Goal: Transaction & Acquisition: Purchase product/service

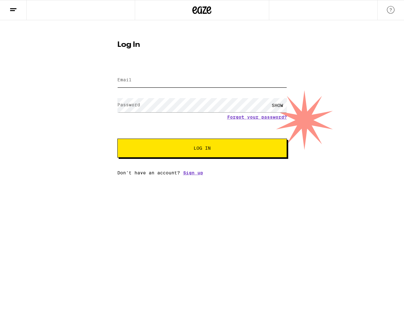
type input "[EMAIL_ADDRESS][DOMAIN_NAME]"
click at [203, 145] on button "Log In" at bounding box center [202, 148] width 170 height 19
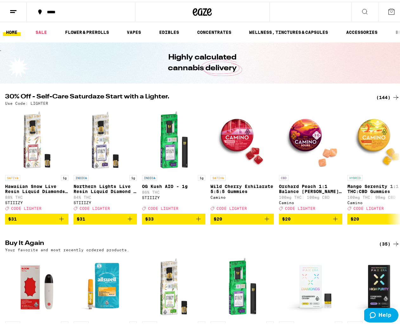
click at [377, 96] on div "(144)" at bounding box center [387, 96] width 23 height 8
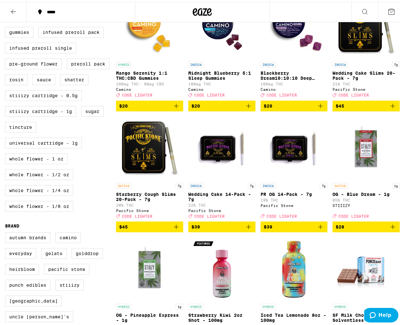
scroll to position [190, 0]
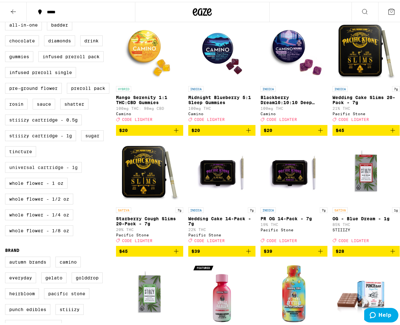
click at [65, 171] on label "Universal Cartridge - 1g" at bounding box center [43, 165] width 77 height 11
click at [7, 19] on input "Universal Cartridge - 1g" at bounding box center [6, 19] width 0 height 0
checkbox input "true"
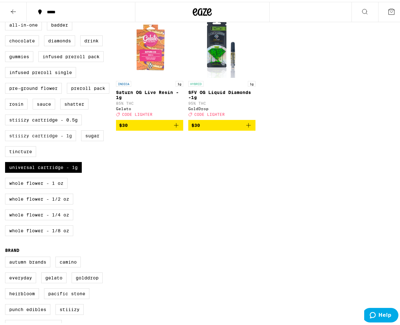
click at [56, 139] on label "STIIIZY Cartridge - 1g" at bounding box center [40, 134] width 71 height 11
click at [7, 19] on input "STIIIZY Cartridge - 1g" at bounding box center [6, 19] width 0 height 0
checkbox input "true"
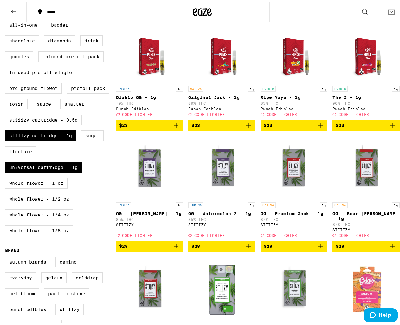
click at [29, 29] on label "All-In-One" at bounding box center [23, 23] width 37 height 11
click at [7, 19] on input "All-In-One" at bounding box center [6, 19] width 0 height 0
checkbox input "true"
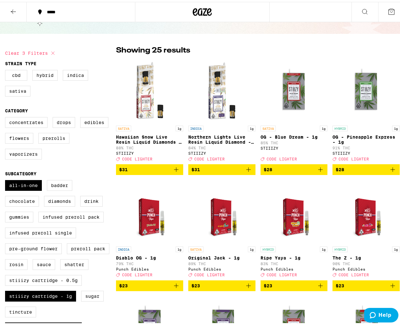
scroll to position [32, 0]
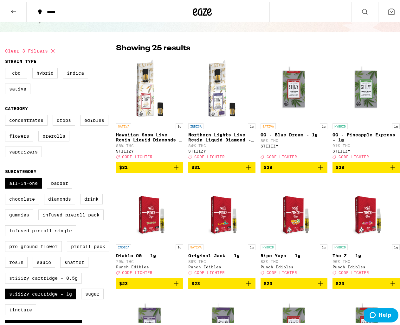
click at [177, 169] on icon "Add to bag" at bounding box center [176, 166] width 8 height 8
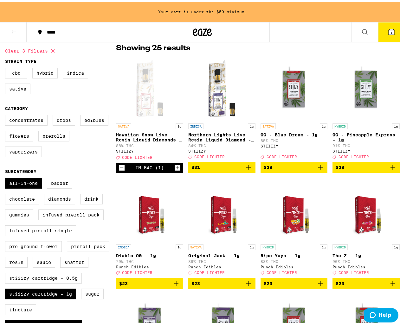
click at [245, 168] on icon "Add to bag" at bounding box center [248, 166] width 8 height 8
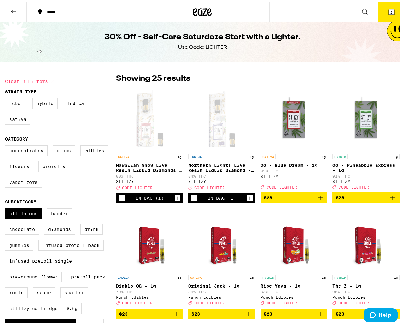
scroll to position [0, 0]
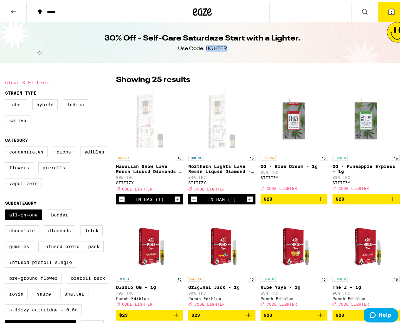
drag, startPoint x: 224, startPoint y: 48, endPoint x: 203, endPoint y: 48, distance: 20.6
click at [203, 48] on div "Use Code: LIGHTER" at bounding box center [202, 46] width 49 height 7
drag, startPoint x: 204, startPoint y: 48, endPoint x: 212, endPoint y: 52, distance: 8.6
click at [212, 52] on div "30% Off - Self-Care Saturdaze Start with a Lighter. Use Code: LIGHTER" at bounding box center [202, 40] width 243 height 41
copy div "LIGHTER"
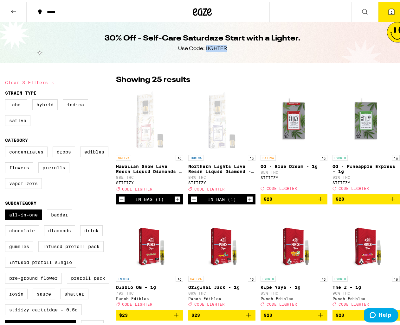
click at [389, 10] on icon at bounding box center [391, 10] width 6 height 6
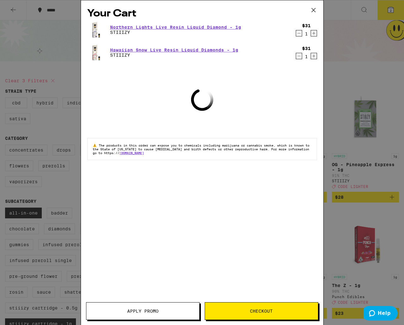
click at [128, 309] on span "Apply Promo" at bounding box center [142, 311] width 31 height 4
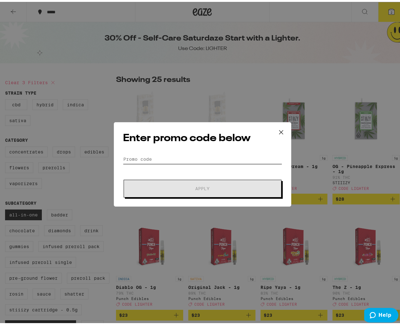
drag, startPoint x: 157, startPoint y: 147, endPoint x: 140, endPoint y: 153, distance: 17.5
paste input "LIGHTER"
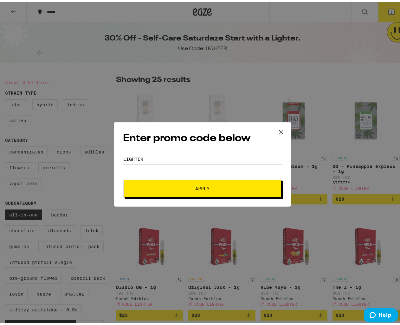
type input "LIGHTER"
click at [158, 187] on span "Apply" at bounding box center [202, 187] width 114 height 4
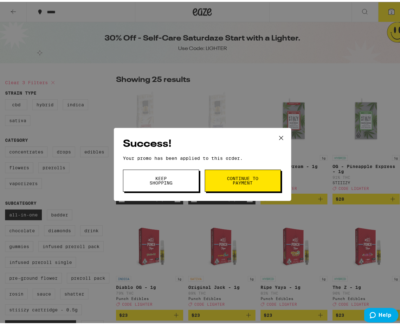
click at [174, 179] on span "Keep Shopping" at bounding box center [161, 178] width 32 height 9
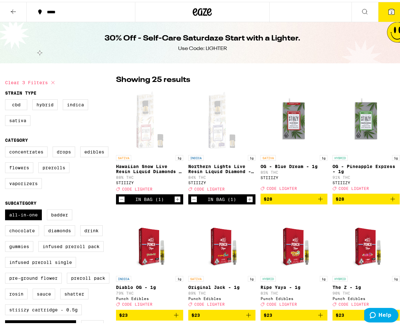
click at [378, 12] on button "2" at bounding box center [391, 10] width 27 height 20
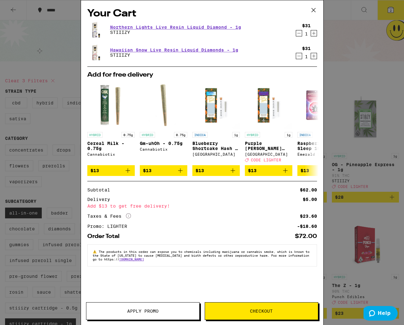
click at [225, 309] on span "Checkout" at bounding box center [261, 311] width 113 height 4
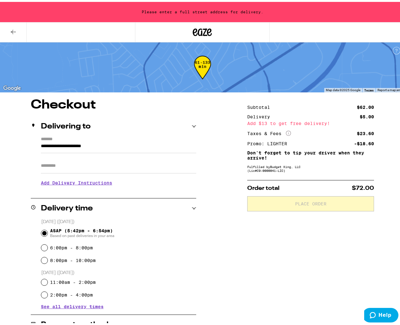
click at [110, 143] on input "**********" at bounding box center [118, 146] width 155 height 11
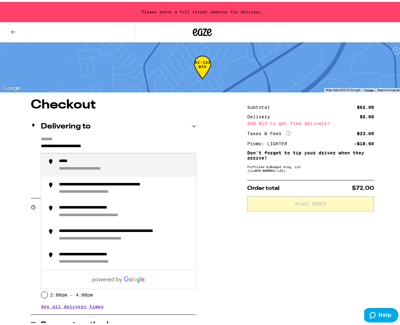
drag, startPoint x: 123, startPoint y: 143, endPoint x: 30, endPoint y: 143, distance: 92.5
click at [31, 143] on div "**********" at bounding box center [113, 162] width 165 height 54
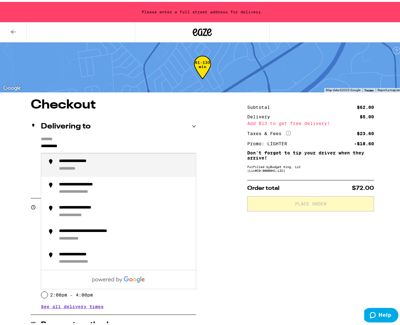
click at [139, 166] on div "**********" at bounding box center [125, 163] width 132 height 13
type input "**********"
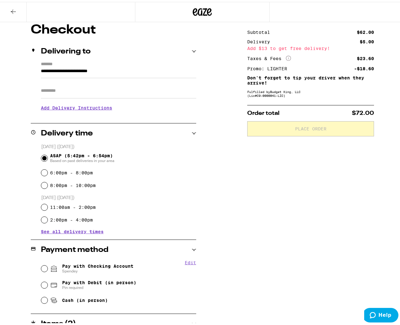
scroll to position [63, 0]
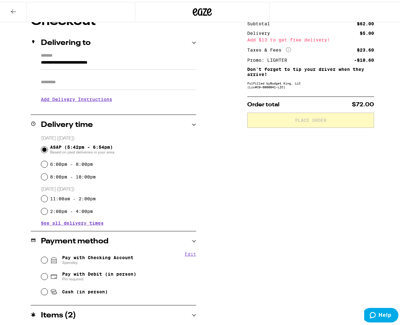
click at [37, 256] on div "Edit Pay with Checking Account Spendey Pay with Debit (in person) Pin required …" at bounding box center [113, 273] width 165 height 47
click at [41, 257] on input "Pay with Checking Account Spendey" at bounding box center [44, 258] width 6 height 6
radio input "true"
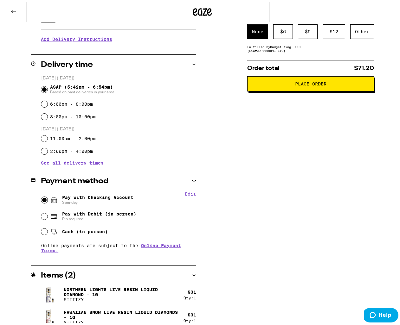
scroll to position [128, 0]
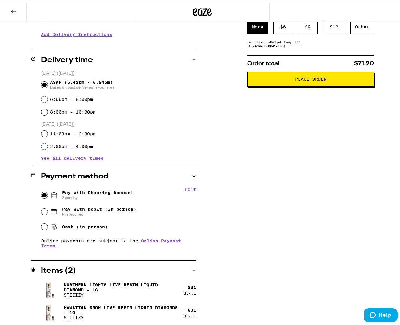
click at [330, 75] on button "Place Order" at bounding box center [310, 77] width 127 height 15
